Goal: Information Seeking & Learning: Learn about a topic

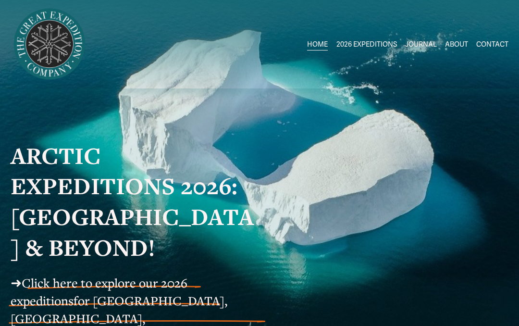
click at [0, 0] on span "Greenland AUG-SEPT" at bounding box center [0, 0] width 0 height 0
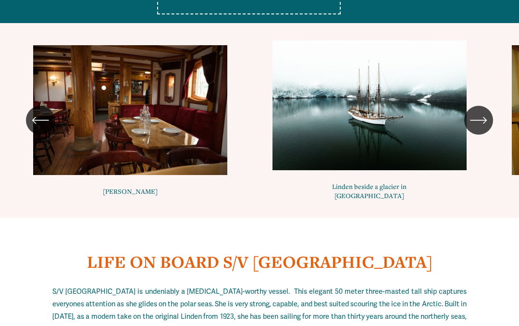
scroll to position [4698, 0]
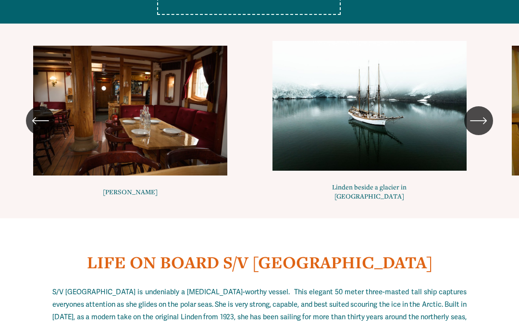
click at [481, 129] on icon "\a \a \a Next\a \a" at bounding box center [478, 120] width 17 height 17
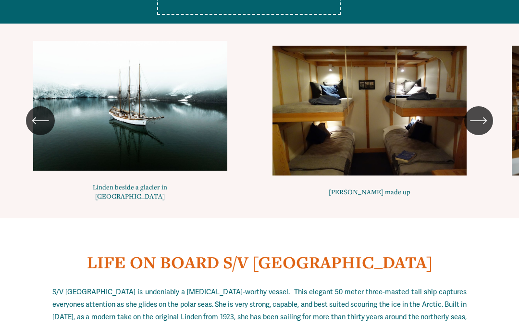
click at [477, 129] on icon "\a \a \a Next\a \a" at bounding box center [478, 120] width 17 height 17
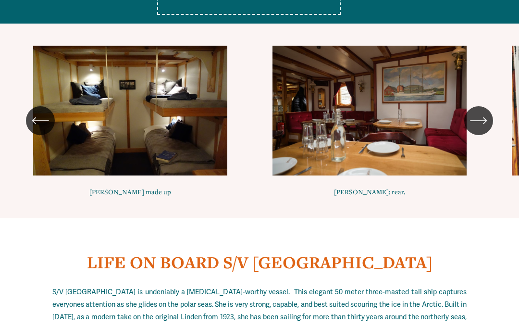
click at [482, 129] on icon "\a \a \a Next\a \a" at bounding box center [478, 120] width 17 height 17
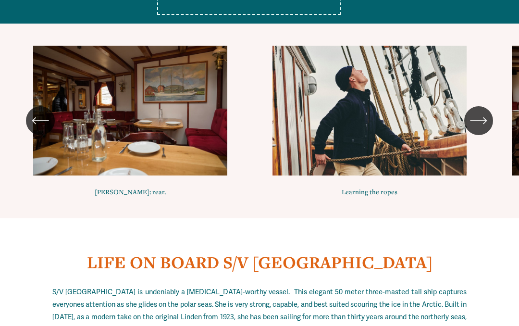
click at [479, 129] on icon "\a \a \a Next\a \a" at bounding box center [478, 120] width 17 height 17
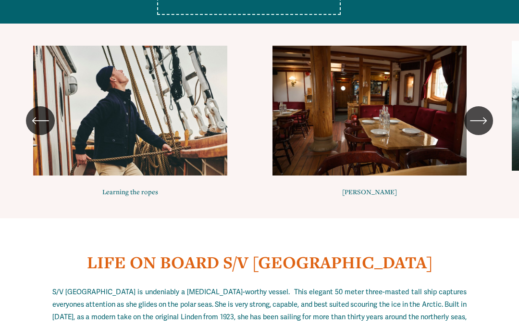
click at [479, 121] on icon "\a \a \a Next\a \a" at bounding box center [478, 121] width 15 height 0
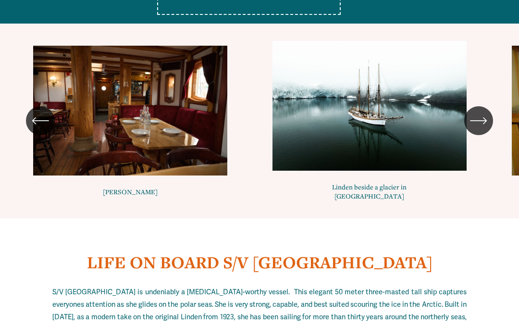
click at [479, 129] on icon "\a \a \a Next\a \a" at bounding box center [478, 120] width 17 height 17
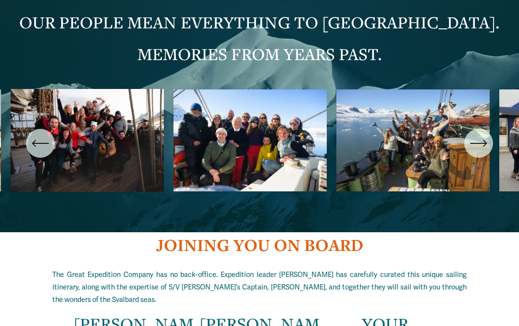
scroll to position [1668, 0]
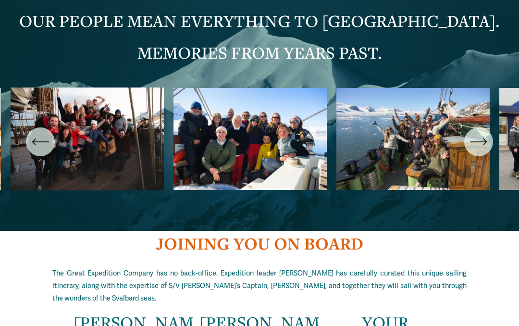
click at [484, 150] on icon "\a \a \a Next\a \a" at bounding box center [478, 141] width 17 height 17
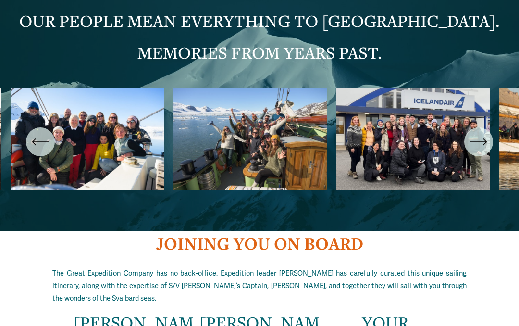
click at [483, 150] on icon "\a \a \a Next\a \a" at bounding box center [478, 141] width 17 height 17
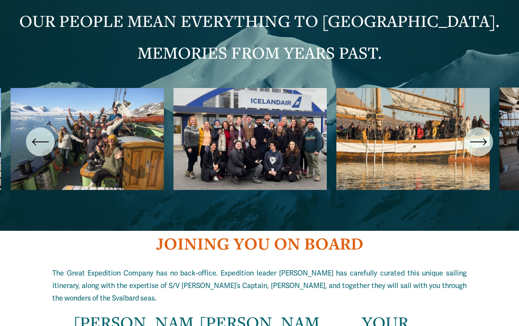
click at [482, 150] on icon "\a \a \a Next\a \a" at bounding box center [478, 141] width 17 height 17
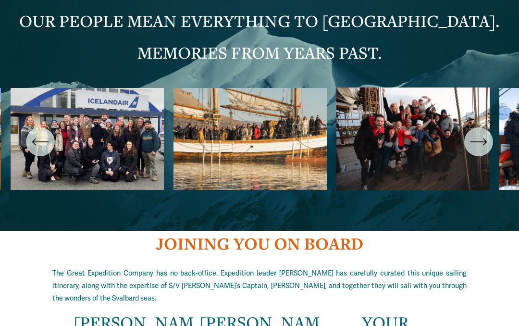
click at [482, 150] on icon "\a \a \a Next\a \a" at bounding box center [478, 141] width 17 height 17
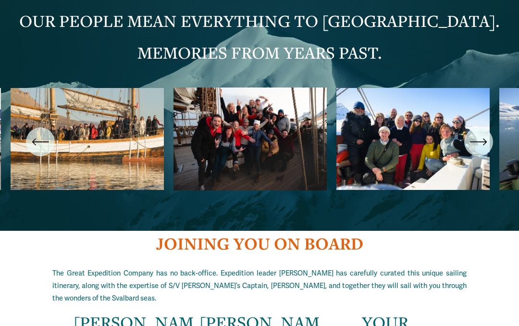
click at [483, 150] on icon "\a \a \a Next\a \a" at bounding box center [478, 141] width 17 height 17
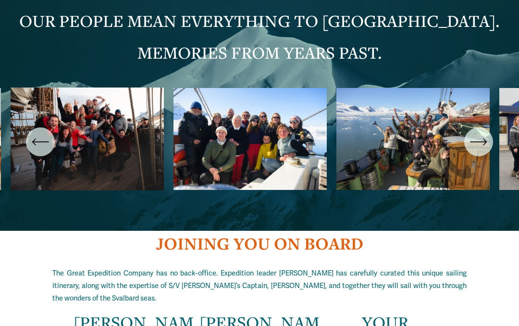
click at [482, 150] on icon "\a \a \a Next\a \a" at bounding box center [478, 141] width 17 height 17
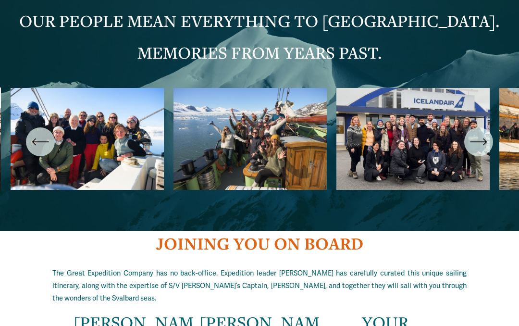
click at [483, 150] on icon "\a \a \a Next\a \a" at bounding box center [478, 141] width 17 height 17
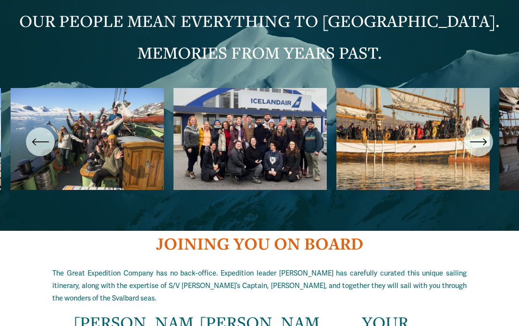
click at [483, 150] on icon "\a \a \a Next\a \a" at bounding box center [478, 141] width 17 height 17
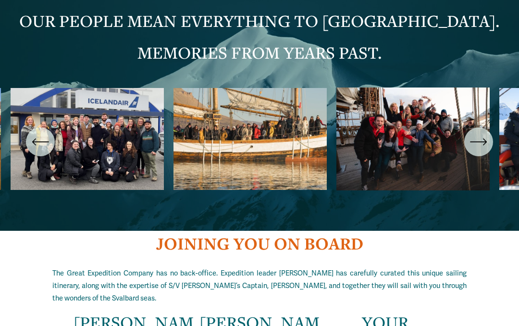
click at [482, 150] on icon "\a \a \a Next\a \a" at bounding box center [478, 141] width 17 height 17
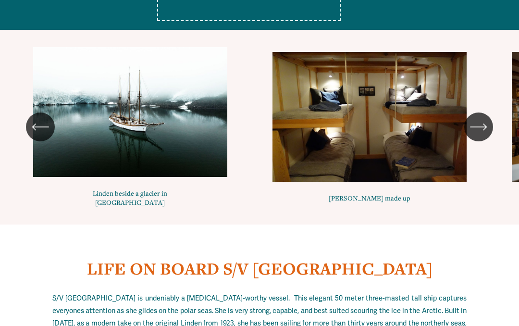
scroll to position [4689, 0]
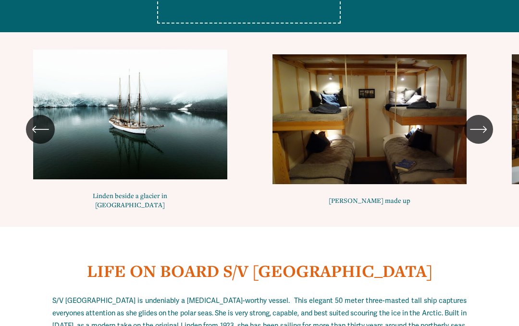
click at [485, 133] on icon "\a \a \a Next\a \a" at bounding box center [485, 129] width 3 height 6
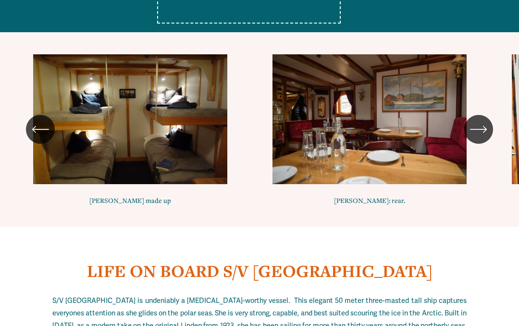
click at [483, 138] on icon "\a \a \a Next\a \a" at bounding box center [478, 129] width 17 height 17
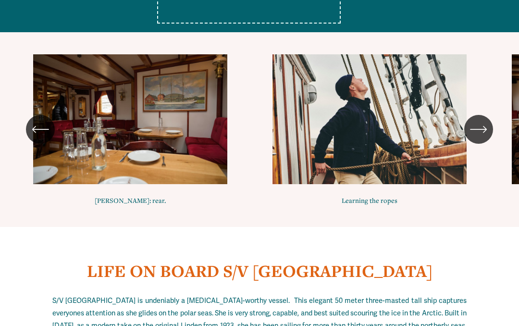
click at [483, 138] on icon "\a \a \a Next\a \a" at bounding box center [478, 129] width 17 height 17
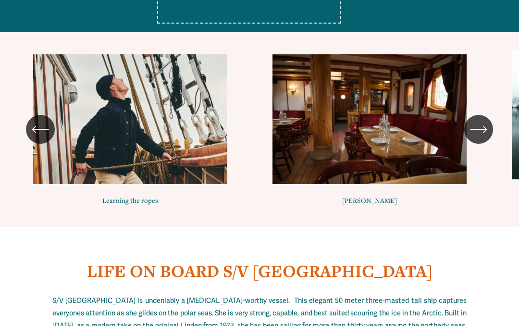
click at [483, 138] on icon "\a \a \a Next\a \a" at bounding box center [478, 129] width 17 height 17
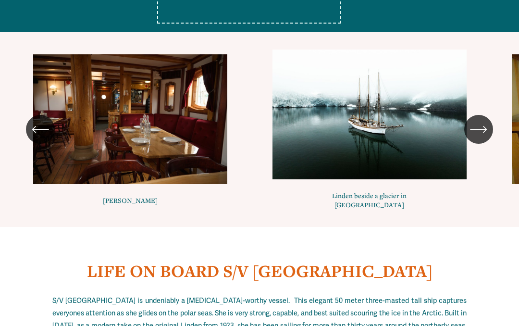
click at [478, 138] on icon "\a \a \a Next\a \a" at bounding box center [478, 129] width 17 height 17
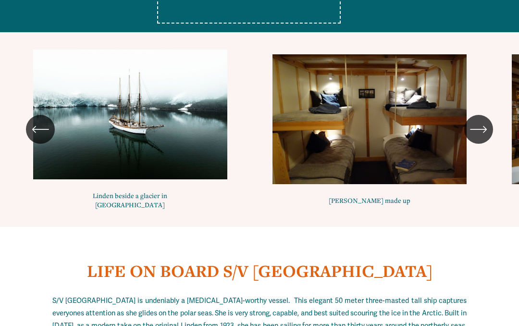
click at [483, 138] on icon "\a \a \a Next\a \a" at bounding box center [478, 129] width 17 height 17
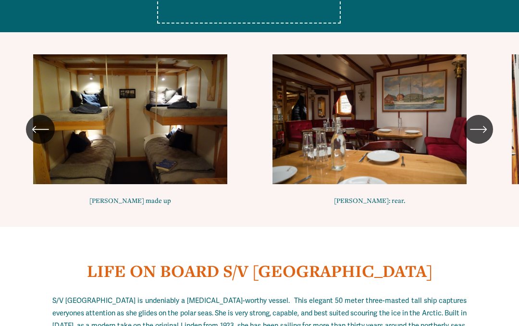
click at [484, 133] on icon "\a \a \a Next\a \a" at bounding box center [485, 129] width 3 height 6
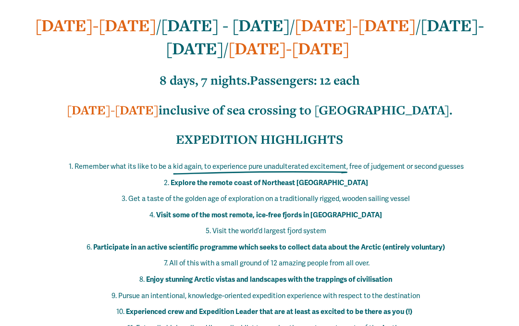
scroll to position [0, 0]
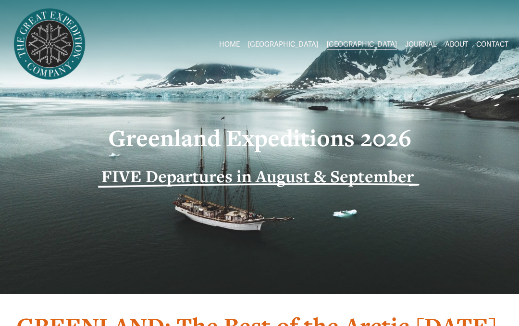
click at [0, 0] on span "2026 Expeditions" at bounding box center [0, 0] width 0 height 0
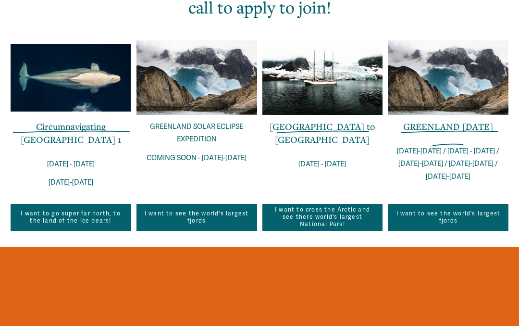
scroll to position [365, 0]
click at [103, 131] on link "Circumnavigating [GEOGRAPHIC_DATA] 1" at bounding box center [71, 133] width 100 height 25
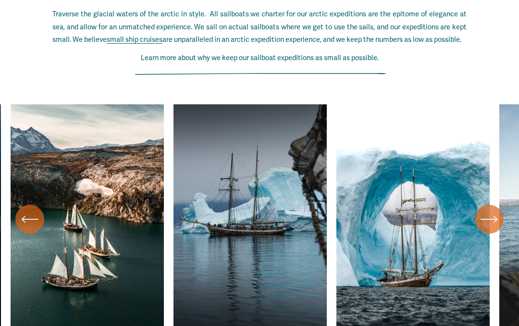
scroll to position [3382, 0]
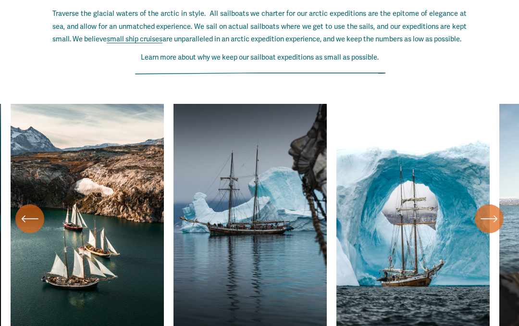
click at [487, 210] on icon "\a \a \a Next\a \a" at bounding box center [489, 218] width 17 height 17
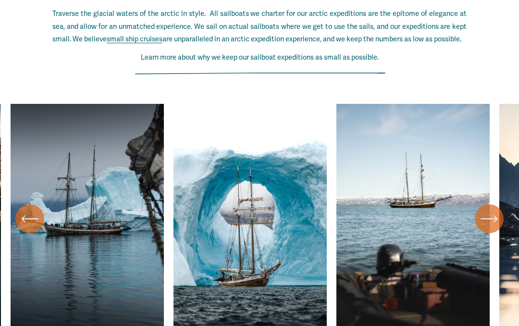
click at [489, 210] on icon "\a \a \a Next\a \a" at bounding box center [489, 218] width 17 height 17
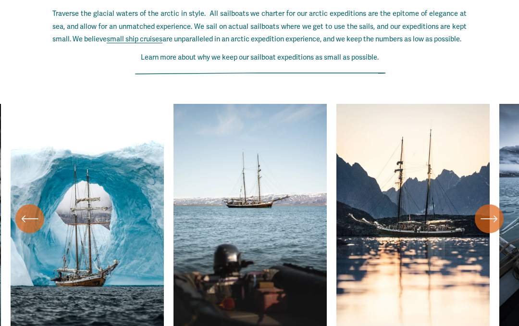
click at [486, 210] on icon "\a \a \a Next\a \a" at bounding box center [489, 218] width 17 height 17
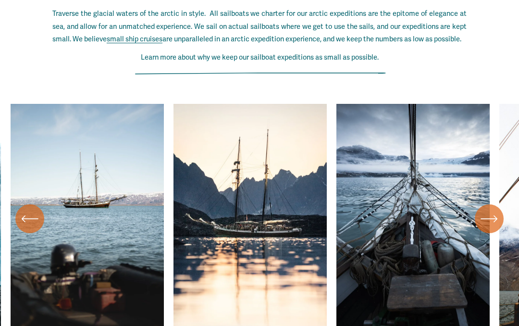
click at [487, 210] on icon "\a \a \a Next\a \a" at bounding box center [489, 218] width 17 height 17
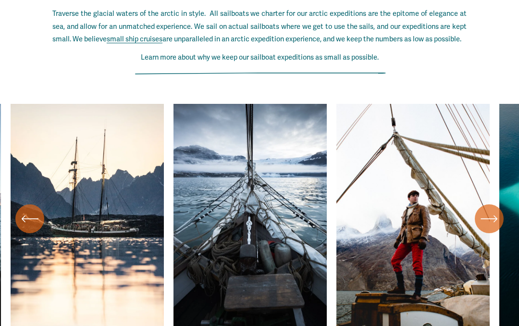
click at [489, 210] on icon "\a \a \a Next\a \a" at bounding box center [489, 218] width 17 height 17
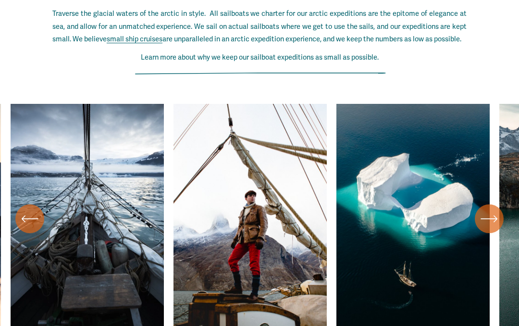
click at [488, 210] on icon "\a \a \a Next\a \a" at bounding box center [489, 218] width 17 height 17
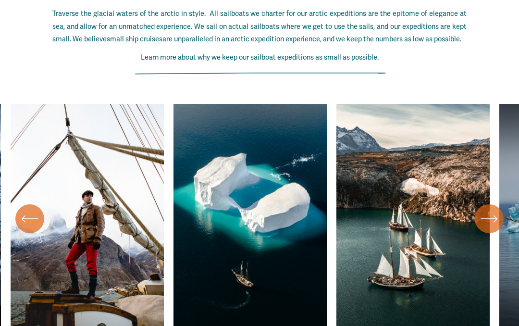
click at [487, 210] on icon "\a \a \a Next\a \a" at bounding box center [489, 218] width 17 height 17
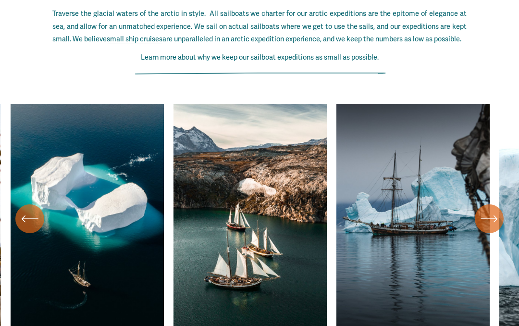
click at [487, 210] on icon "\a \a \a Next\a \a" at bounding box center [489, 218] width 17 height 17
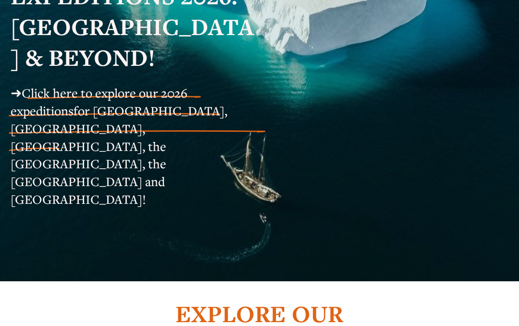
scroll to position [0, 0]
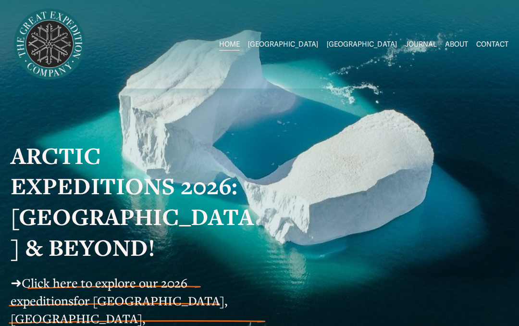
click at [420, 44] on link "JOURNAL" at bounding box center [421, 44] width 32 height 14
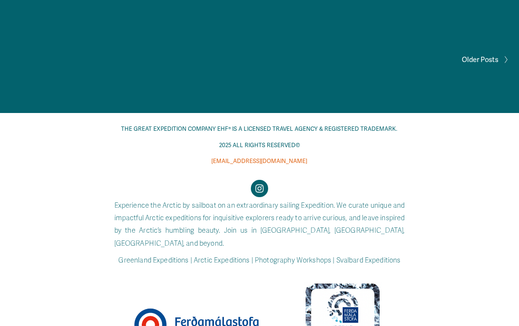
scroll to position [1158, 0]
click at [263, 188] on use "Instagram" at bounding box center [260, 188] width 8 height 8
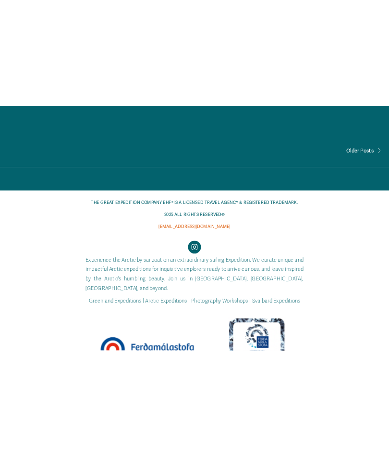
scroll to position [822, 0]
